Goal: Information Seeking & Learning: Learn about a topic

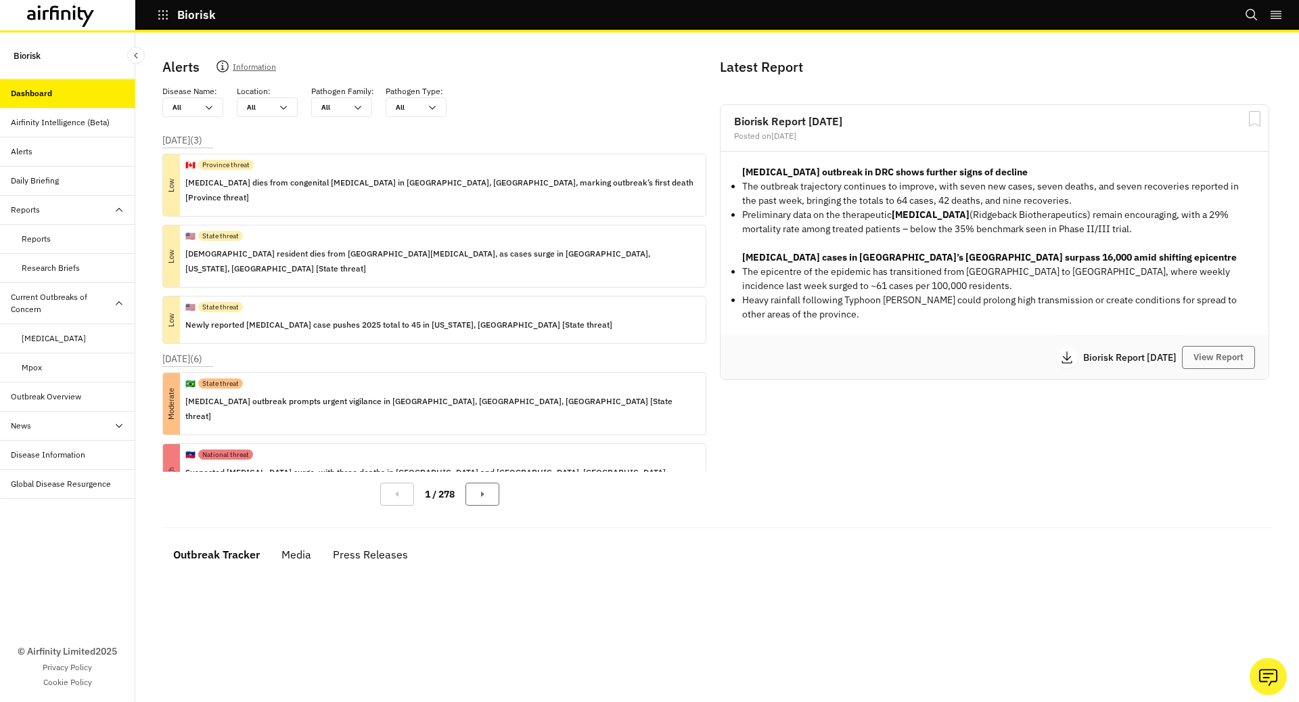
click at [169, 18] on button "Biorisk" at bounding box center [186, 14] width 59 height 23
